Goal: Communication & Community: Share content

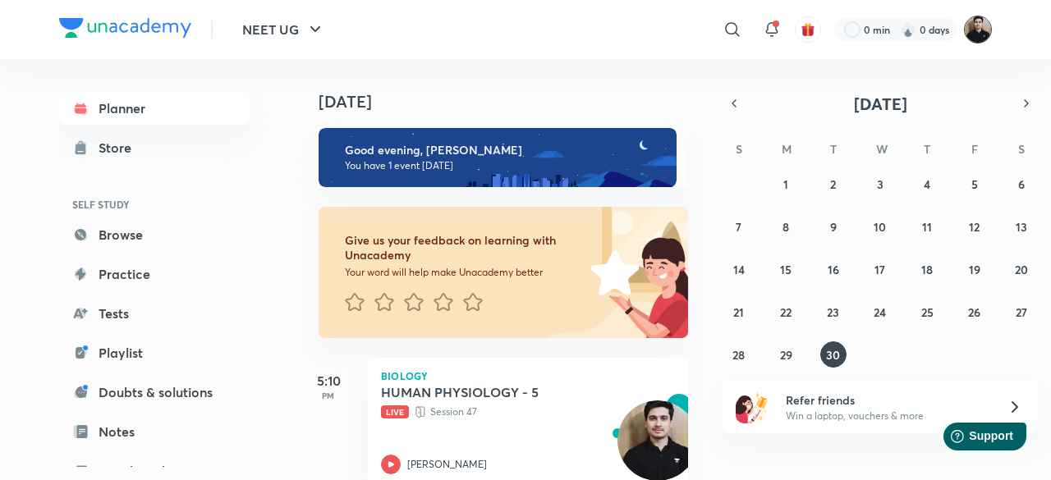
click at [977, 43] on img at bounding box center [978, 30] width 28 height 28
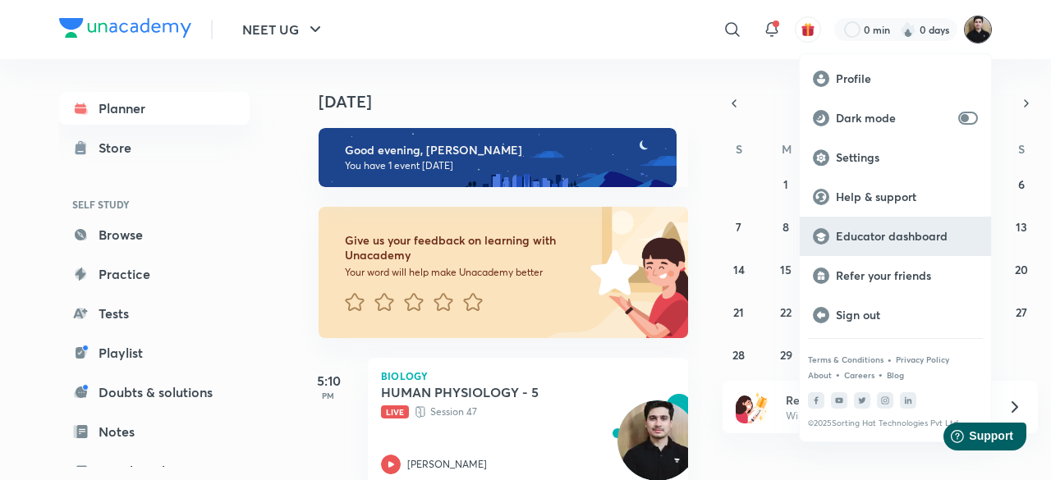
click at [912, 237] on p "Educator dashboard" at bounding box center [907, 236] width 142 height 15
